Goal: Transaction & Acquisition: Book appointment/travel/reservation

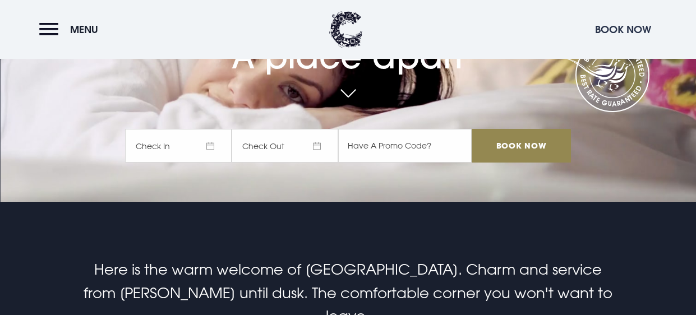
click at [636, 26] on button "Book Now" at bounding box center [622, 29] width 67 height 24
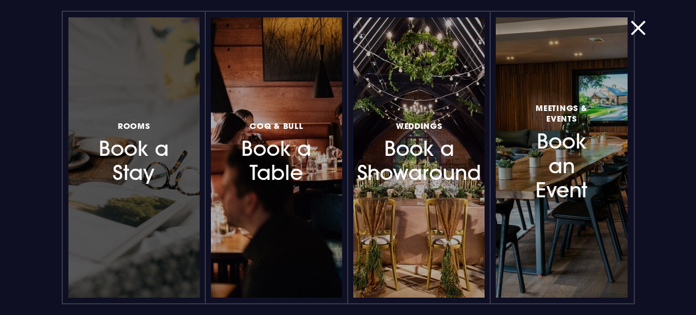
click at [154, 164] on h3 "Rooms Book a Stay" at bounding box center [134, 151] width 80 height 67
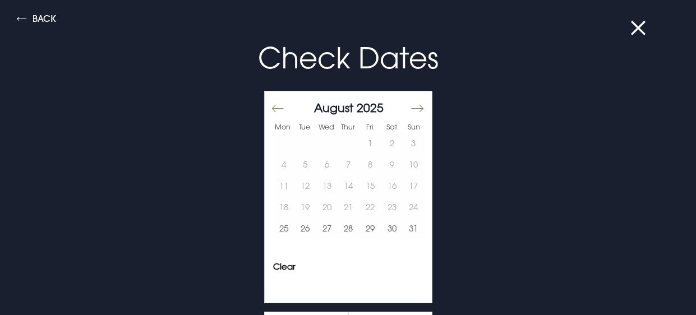
click at [415, 109] on button "Move forward to switch to the next month." at bounding box center [416, 108] width 13 height 24
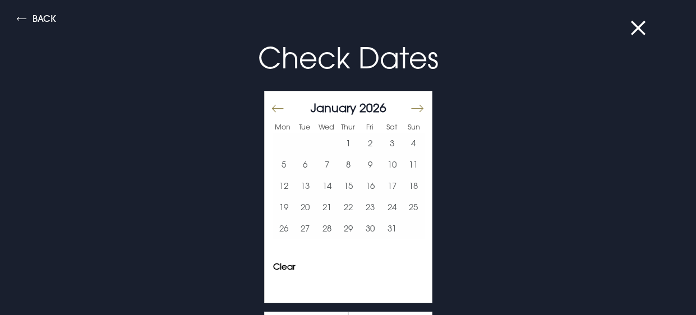
click at [415, 109] on button "Move forward to switch to the next month." at bounding box center [416, 108] width 13 height 24
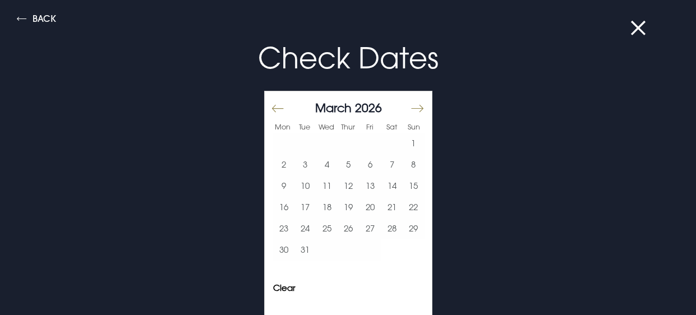
click at [415, 109] on button "Move forward to switch to the next month." at bounding box center [416, 108] width 13 height 24
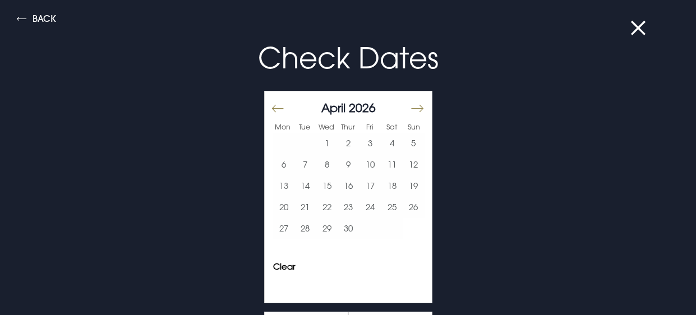
click at [415, 109] on button "Move forward to switch to the next month." at bounding box center [416, 108] width 13 height 24
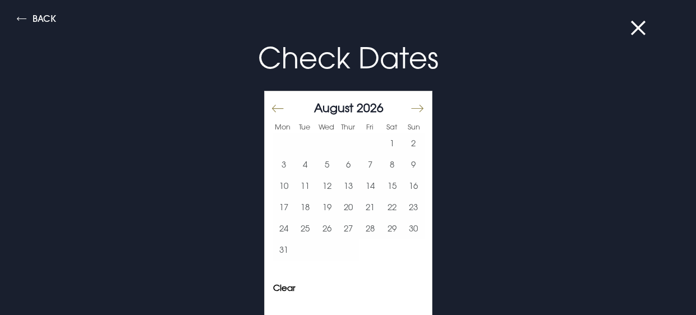
click at [415, 109] on button "Move forward to switch to the next month." at bounding box center [416, 108] width 13 height 24
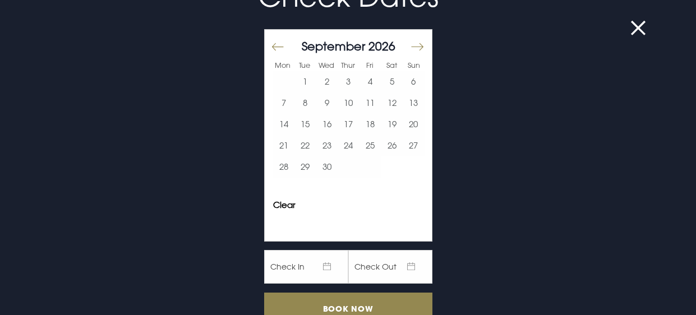
scroll to position [66, 0]
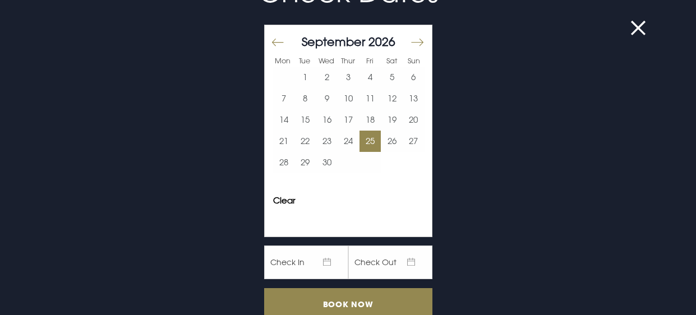
click at [368, 140] on button "25" at bounding box center [370, 141] width 22 height 21
click at [411, 143] on button "27" at bounding box center [413, 141] width 22 height 21
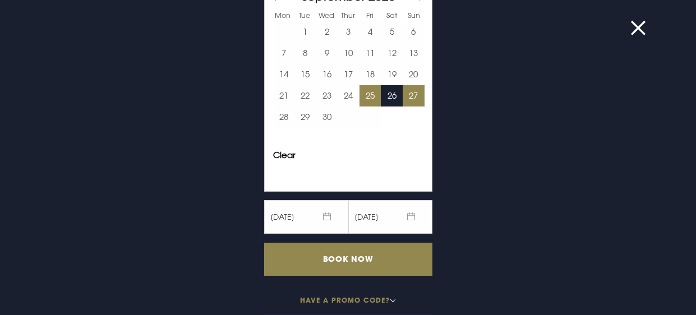
scroll to position [122, 0]
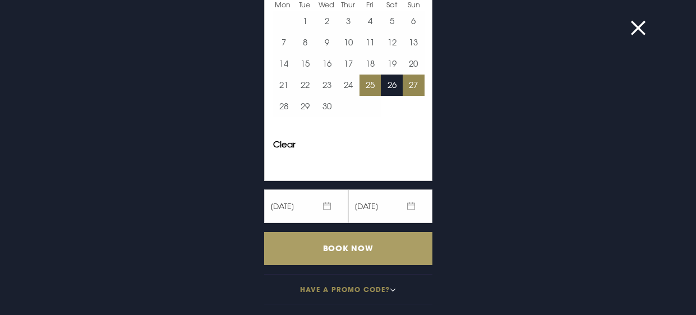
click at [406, 243] on input "Book Now" at bounding box center [348, 248] width 168 height 33
